Goal: Transaction & Acquisition: Register for event/course

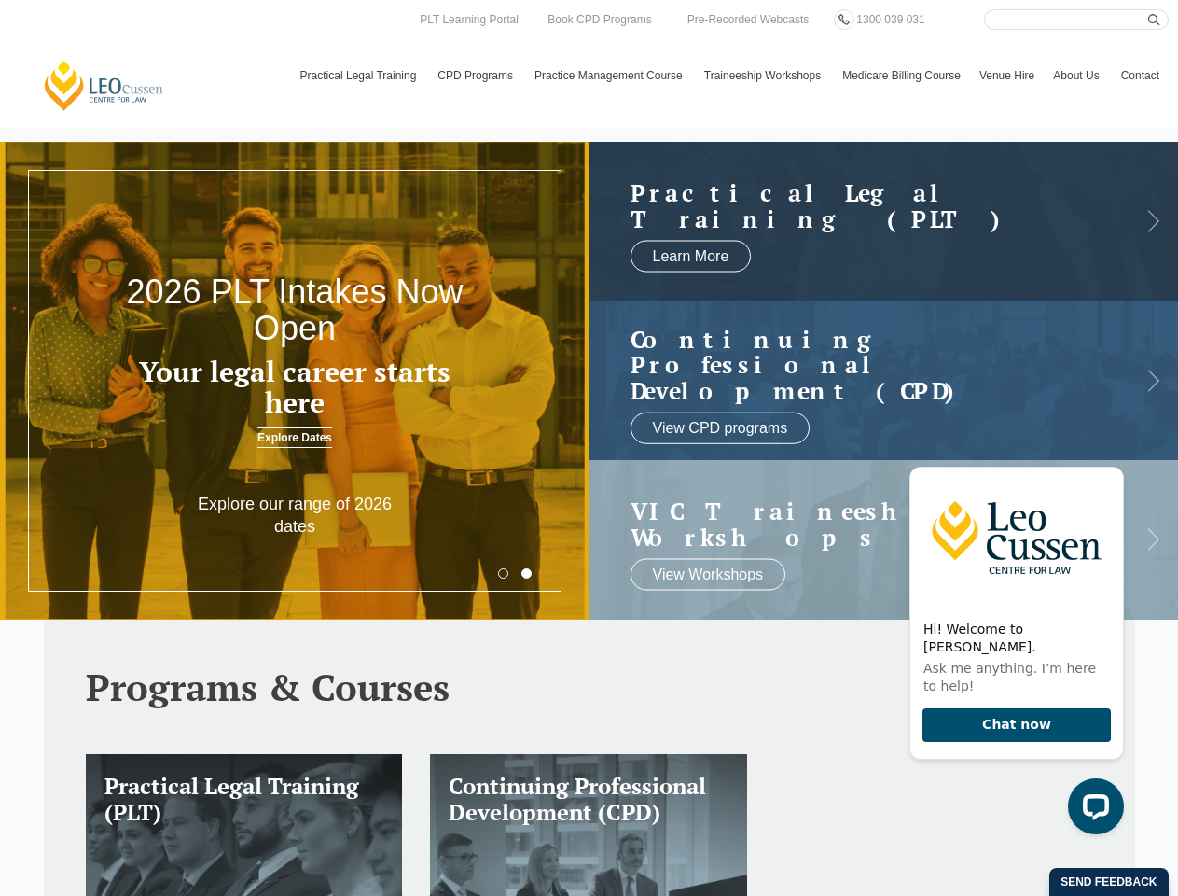
click at [295, 381] on h3 "Your legal career starts here" at bounding box center [295, 387] width 354 height 62
click at [848, 895] on html "Leo Cussen Centre for Law Search here Practical Legal Training Our Practical Le…" at bounding box center [589, 448] width 1178 height 896
